Goal: Transaction & Acquisition: Subscribe to service/newsletter

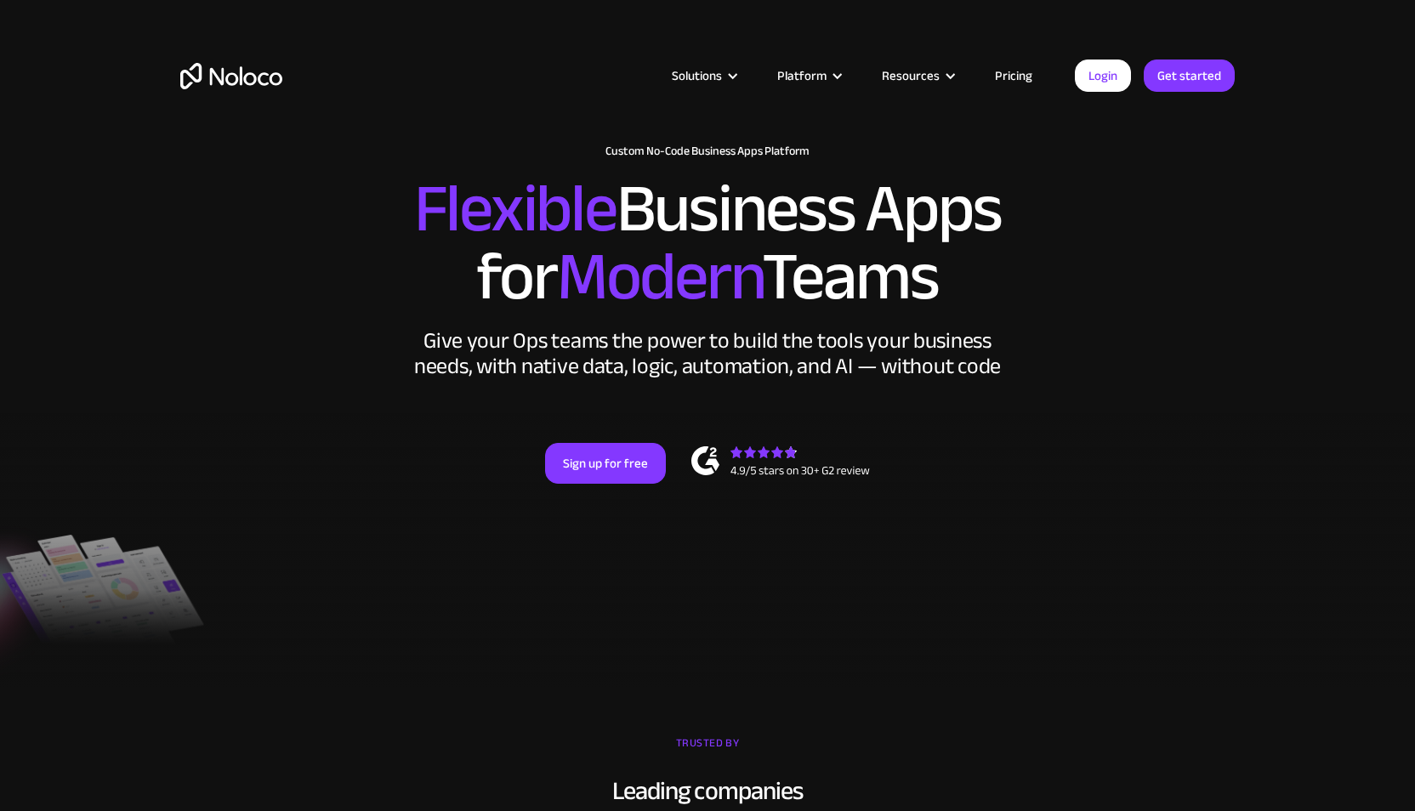
click at [1019, 81] on link "Pricing" at bounding box center [1014, 76] width 80 height 22
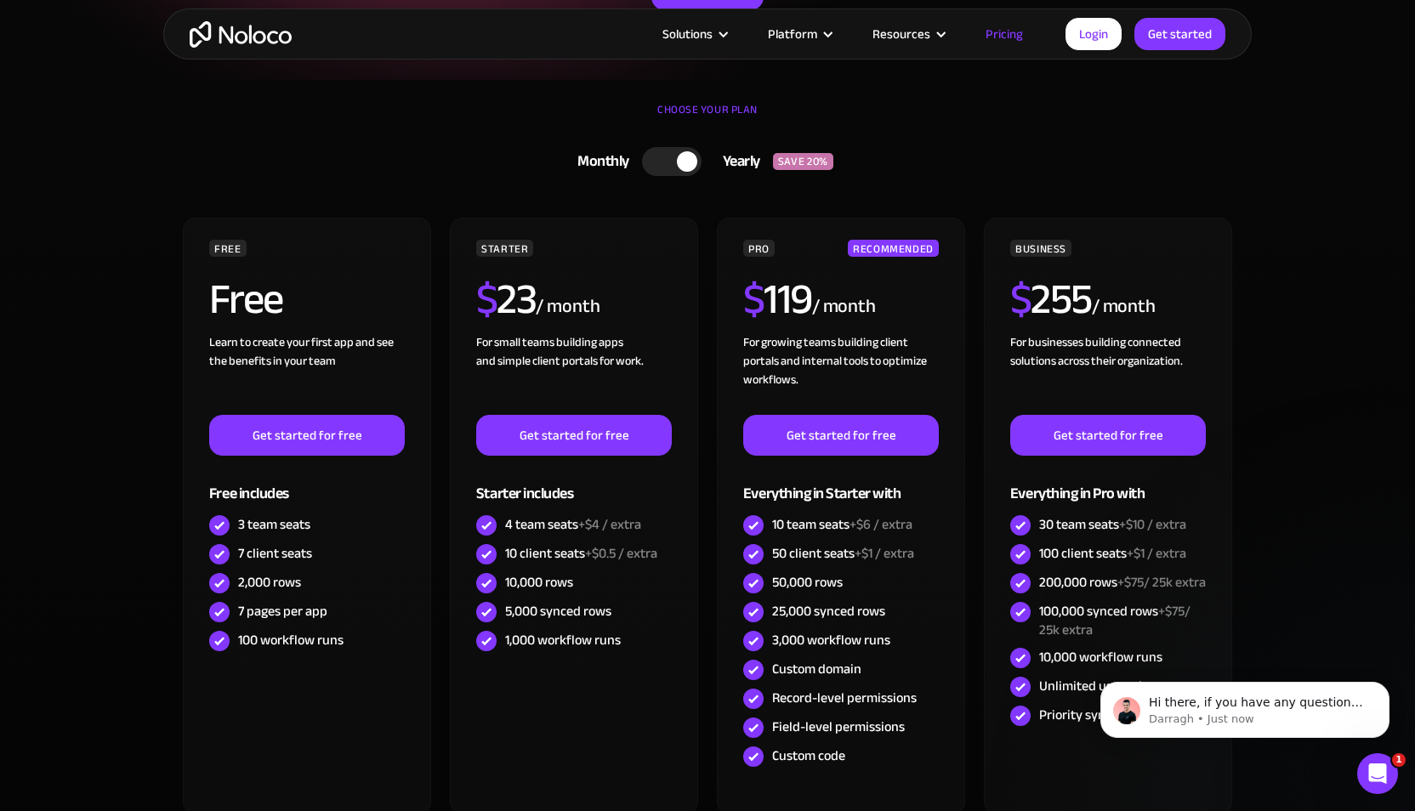
scroll to position [444, 0]
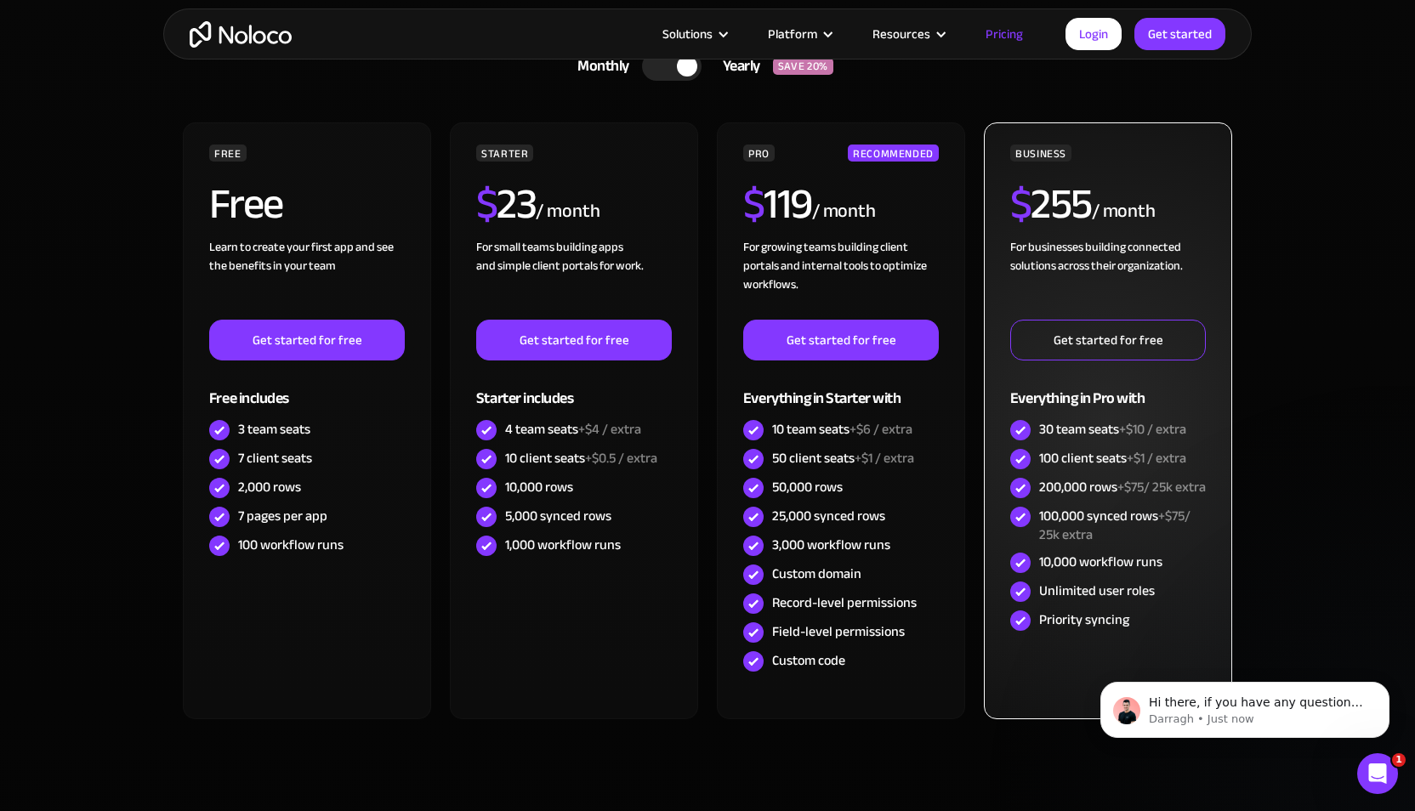
click at [1132, 340] on link "Get started for free" at bounding box center [1108, 340] width 196 height 41
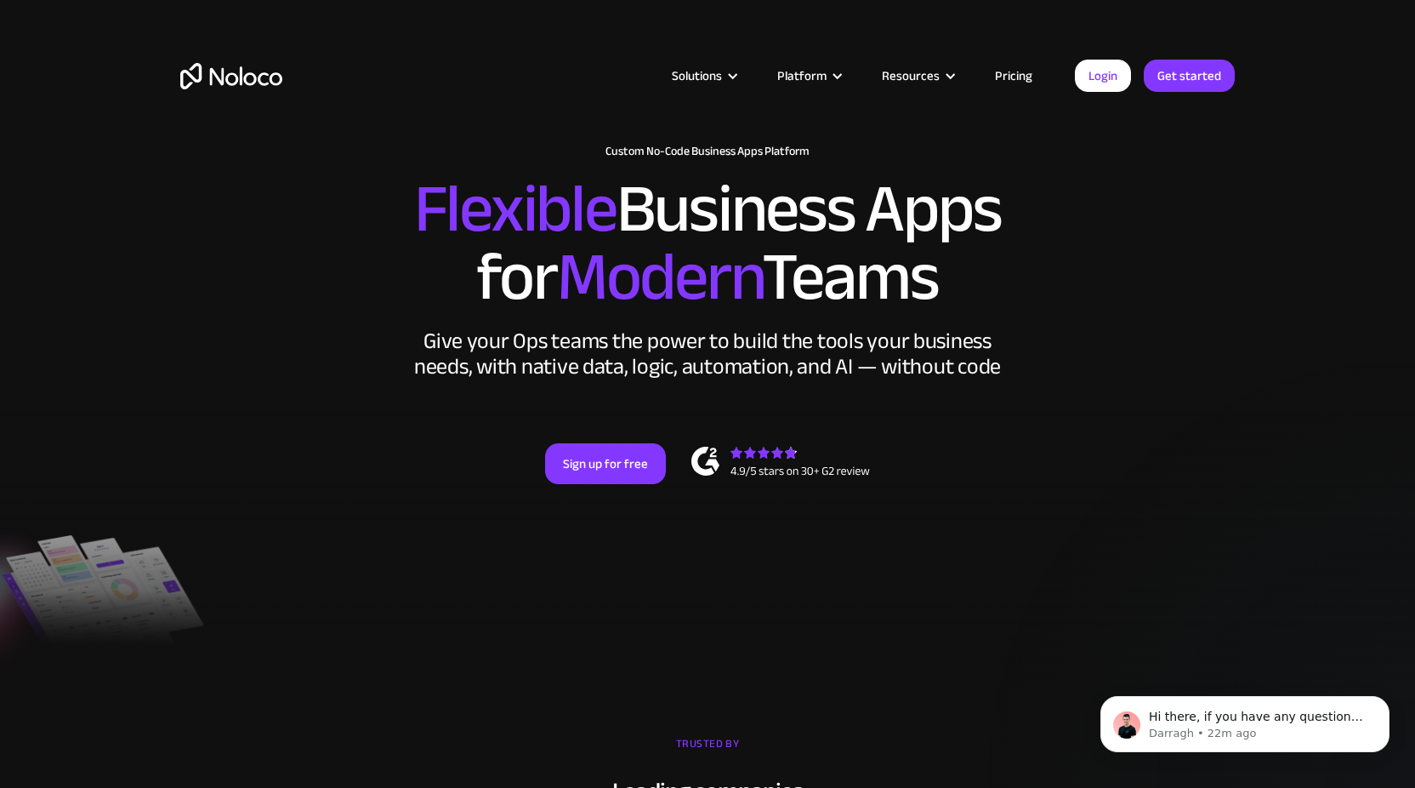
click at [1001, 77] on link "Pricing" at bounding box center [1014, 76] width 80 height 22
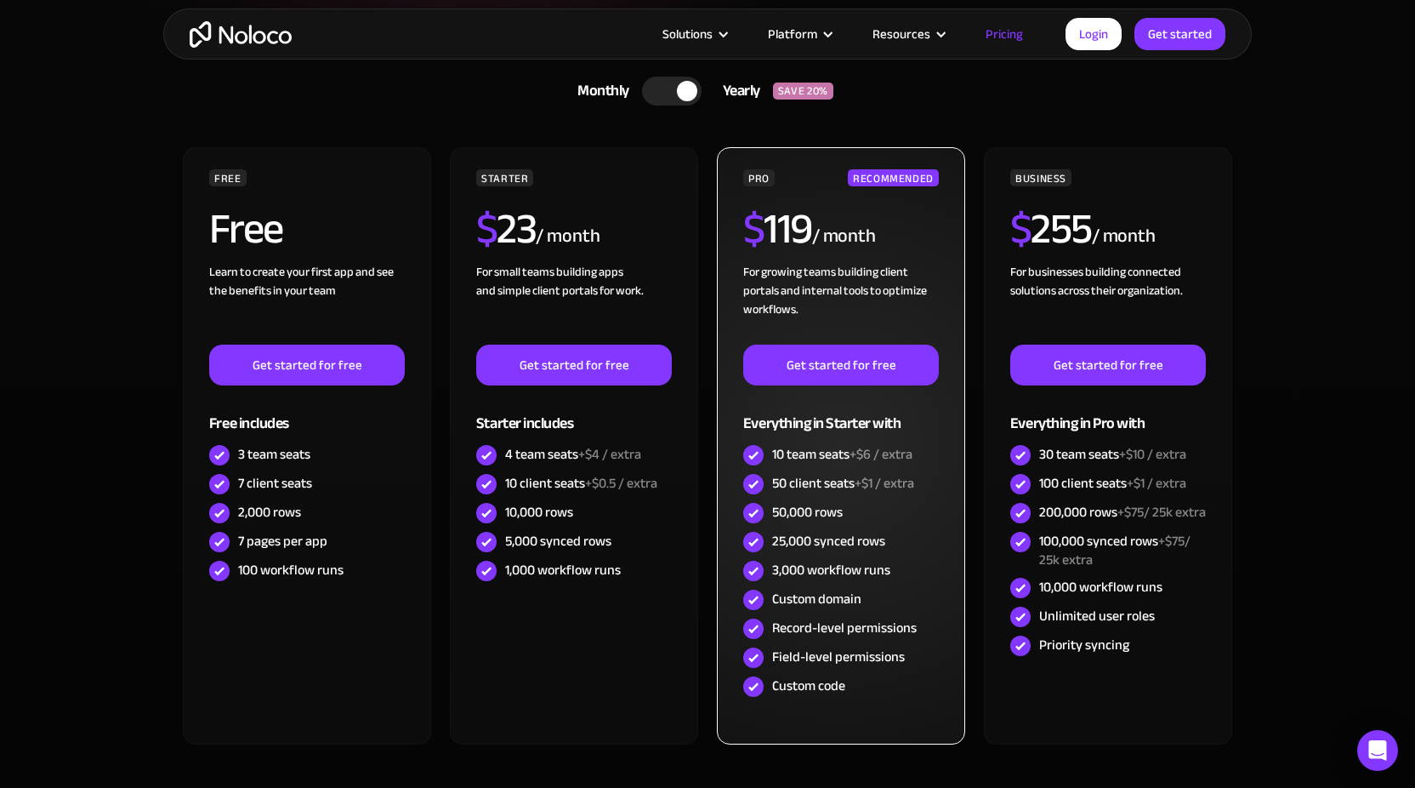
scroll to position [416, 0]
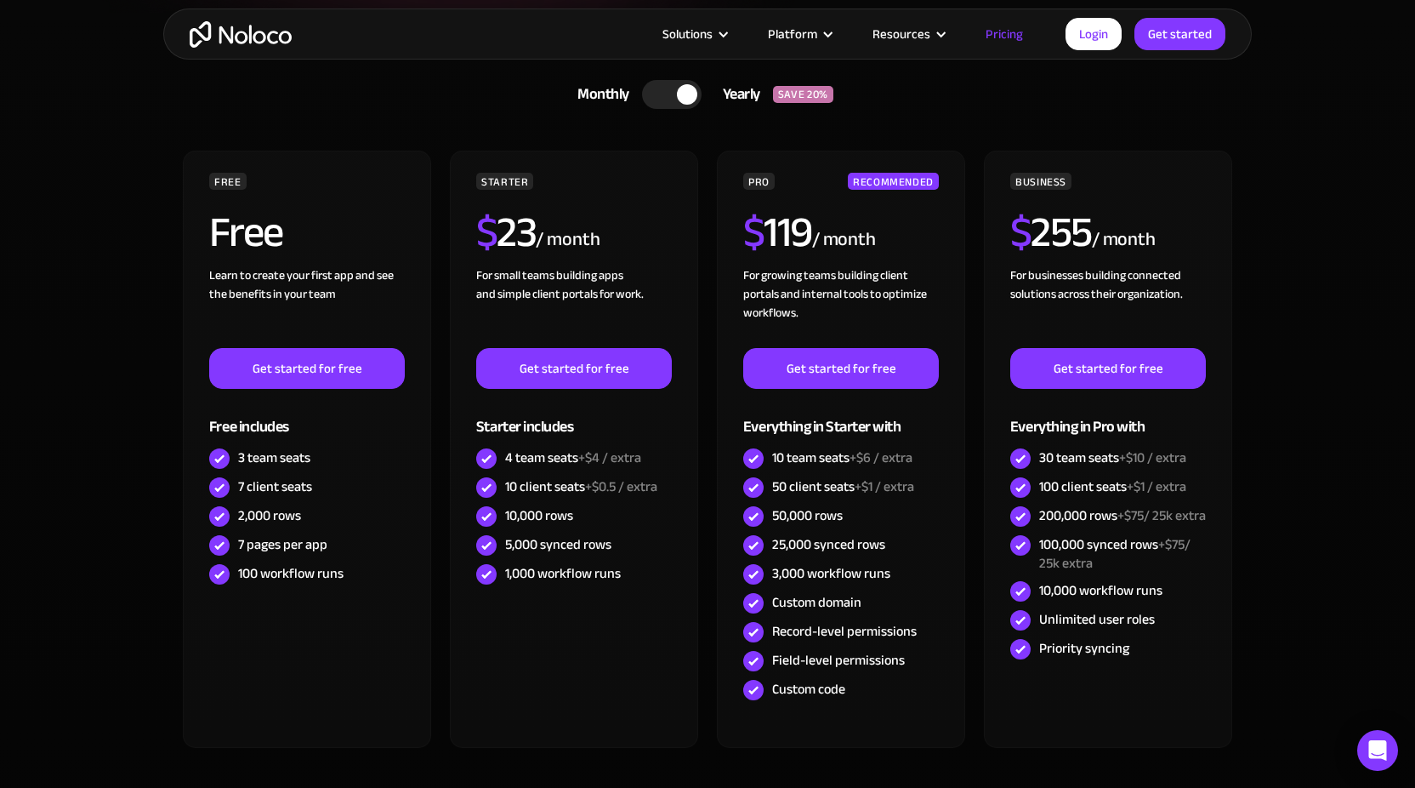
click at [659, 91] on div at bounding box center [672, 94] width 60 height 29
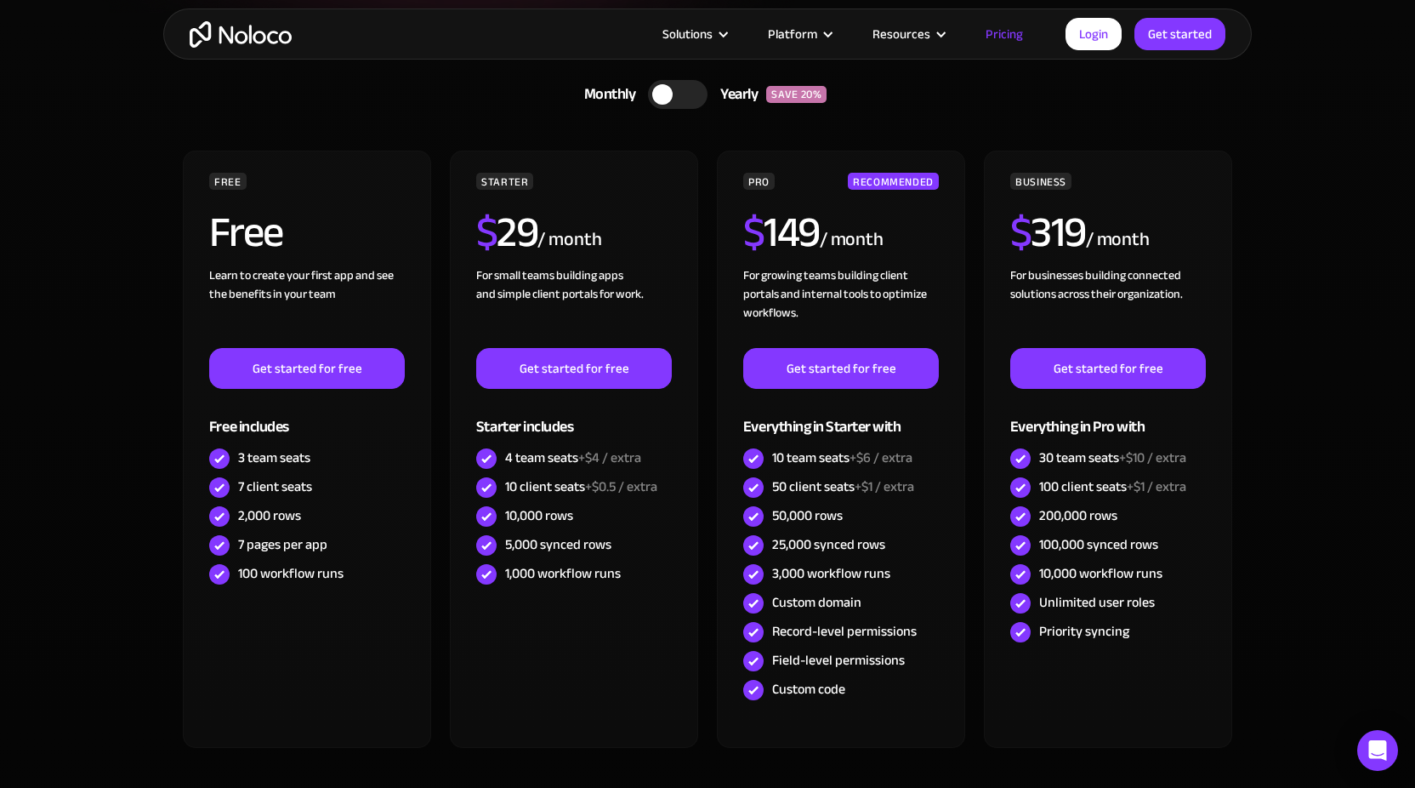
click at [683, 94] on div at bounding box center [678, 94] width 60 height 29
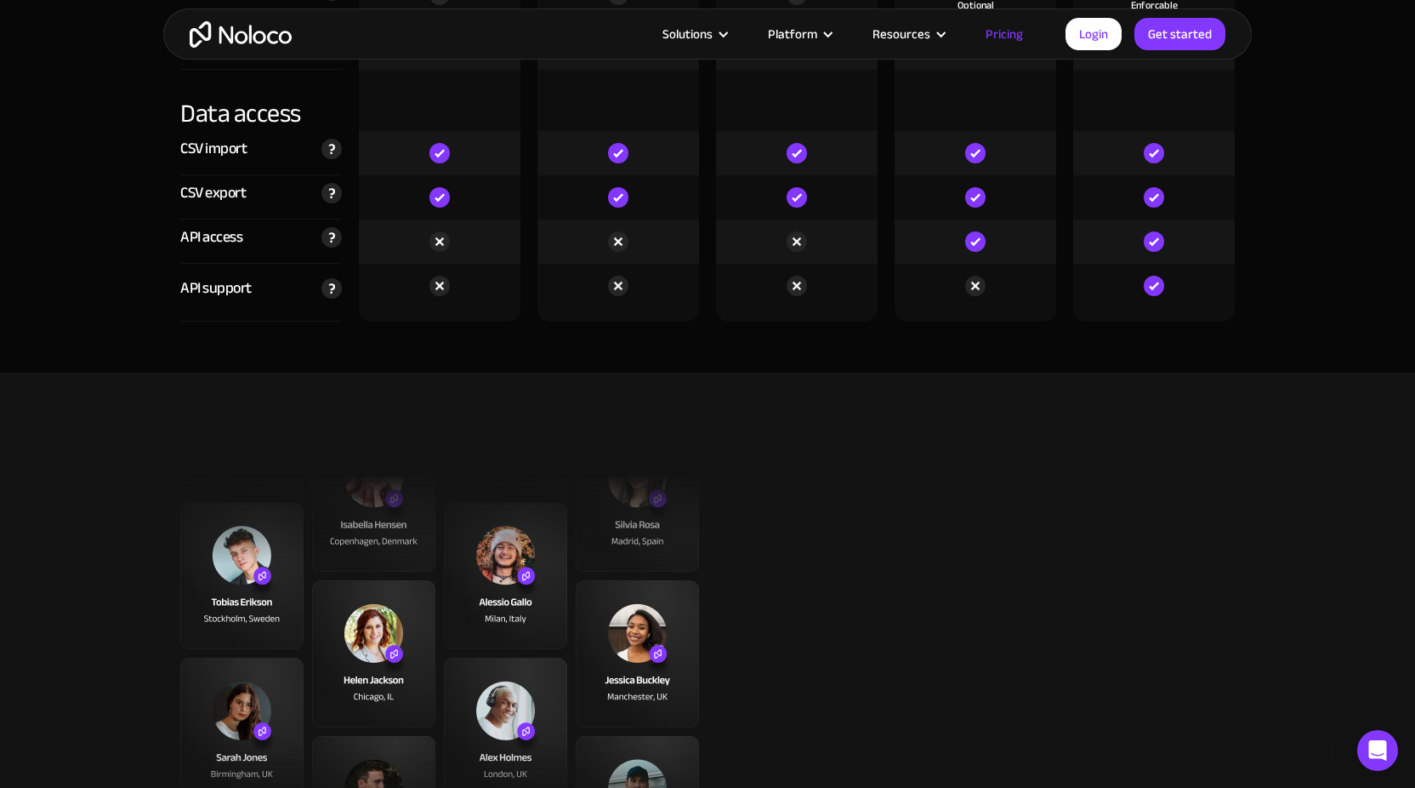
scroll to position [6151, 0]
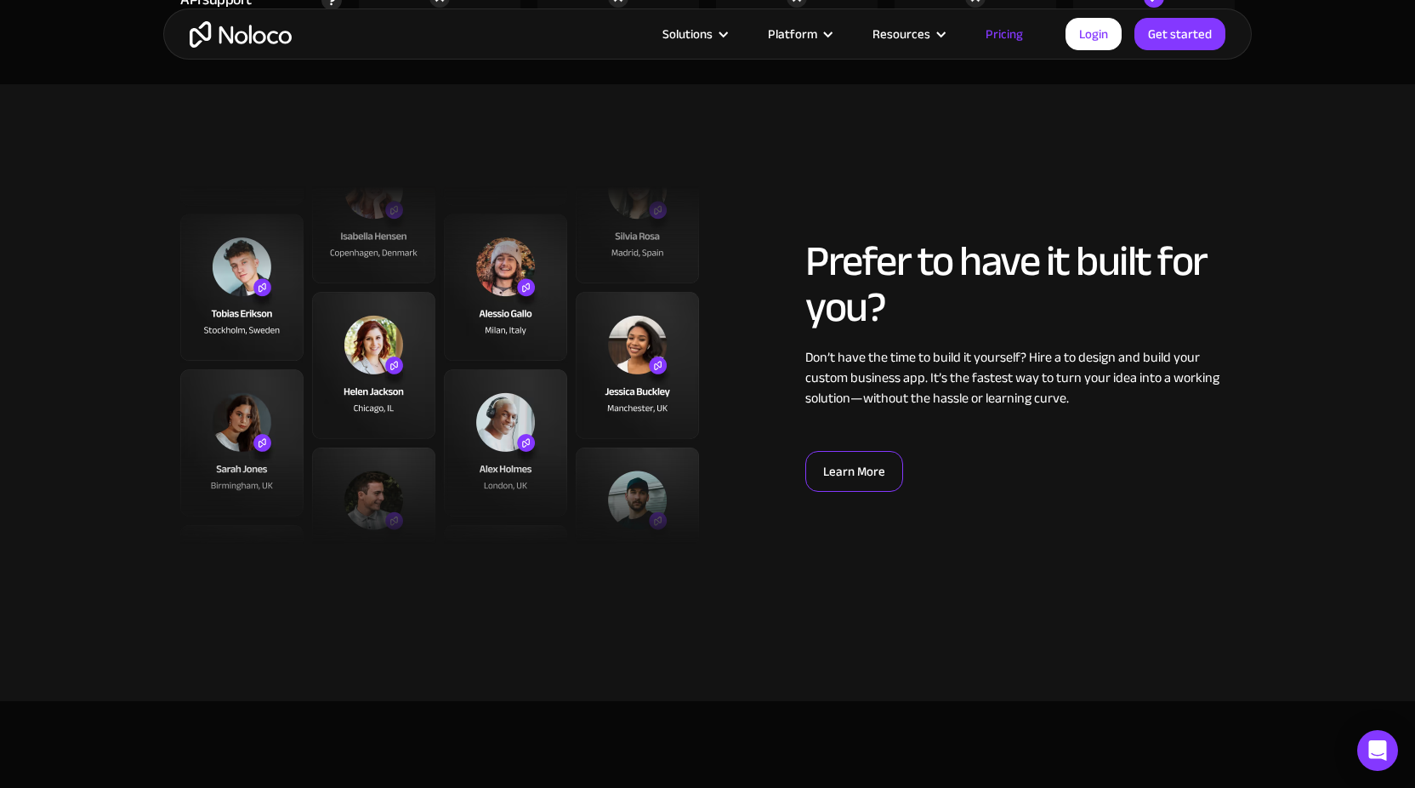
click at [868, 475] on link "Learn More" at bounding box center [855, 471] width 98 height 41
click at [1223, 599] on section "Prefer to have it built for you? Don’t have the time to build it yourself? Hire…" at bounding box center [707, 392] width 1415 height 617
